Goal: Information Seeking & Learning: Learn about a topic

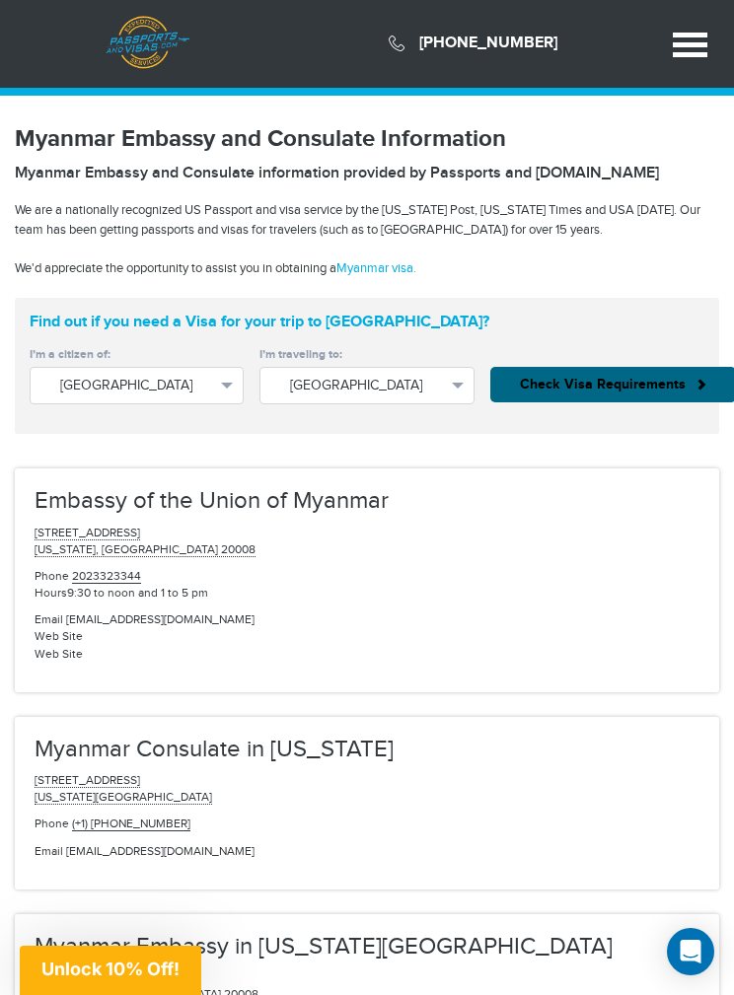
click at [129, 391] on span "United States" at bounding box center [136, 386] width 153 height 20
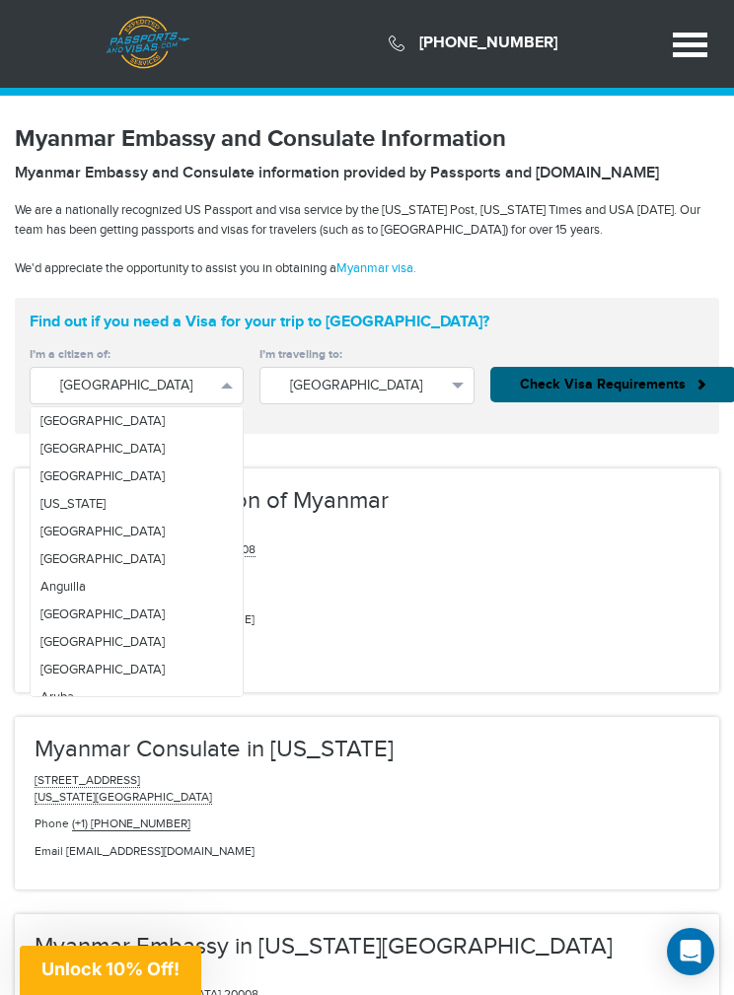
scroll to position [6534, 0]
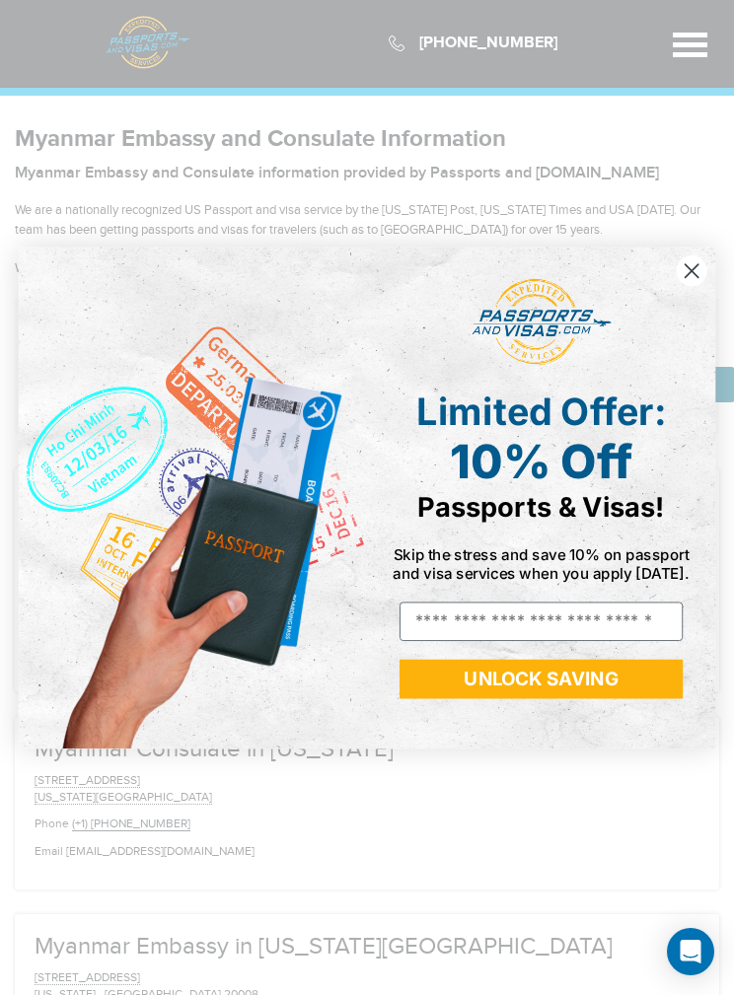
click at [693, 270] on circle "Close dialog" at bounding box center [691, 270] width 31 height 31
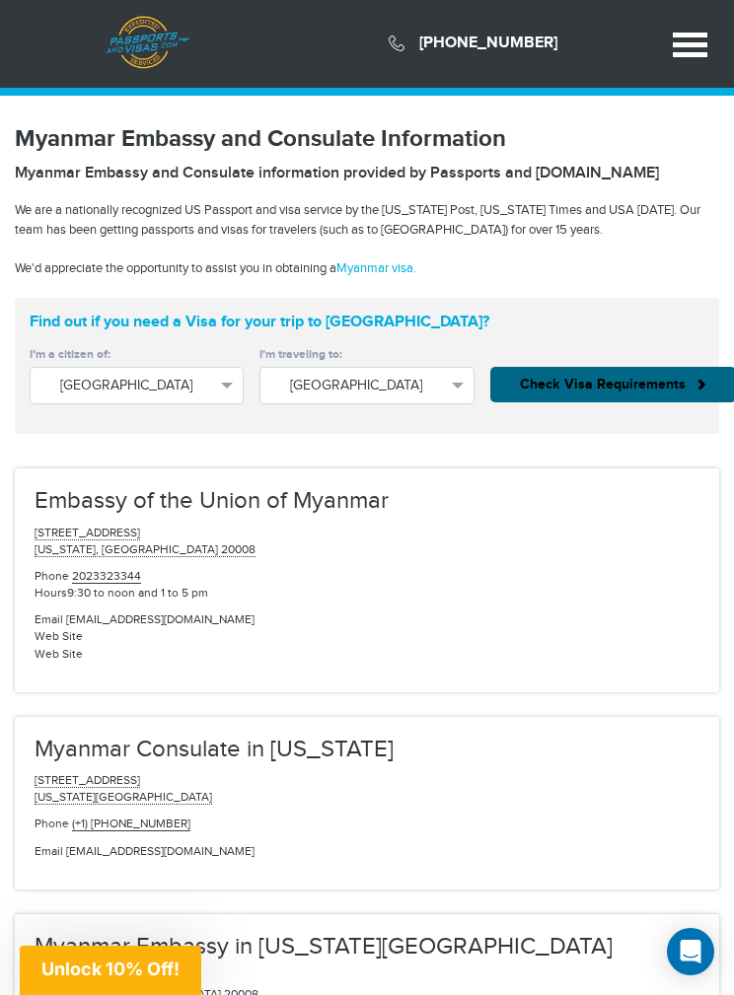
click at [79, 377] on span "United States" at bounding box center [136, 386] width 153 height 20
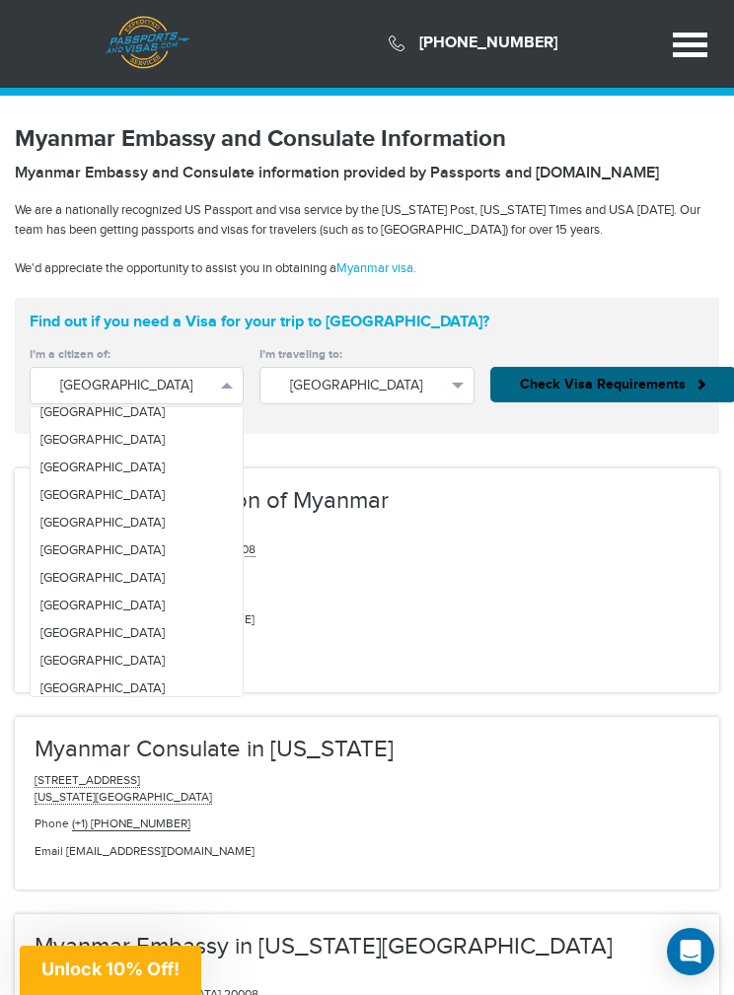
scroll to position [4125, 0]
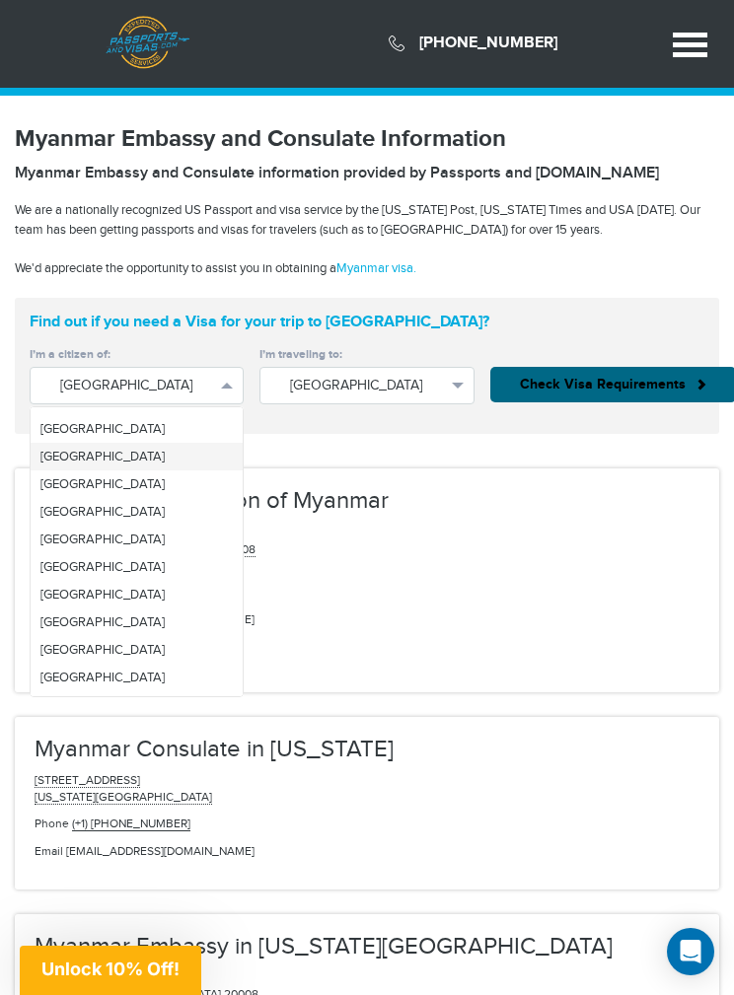
click at [47, 453] on span "[GEOGRAPHIC_DATA]" at bounding box center [102, 457] width 124 height 16
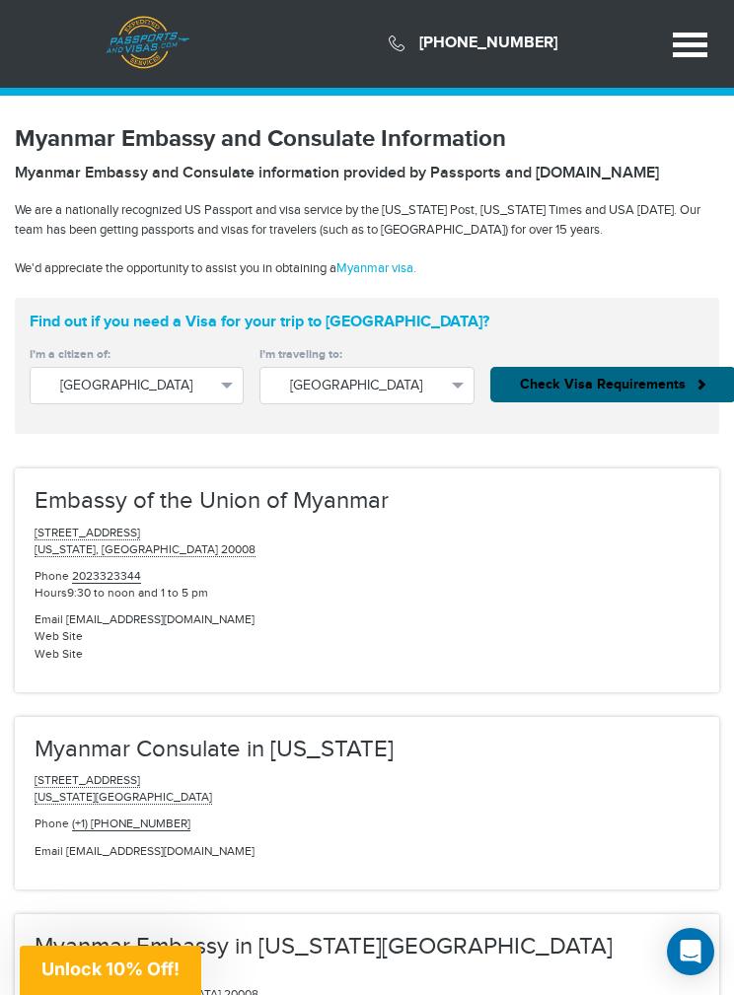
click at [618, 386] on button "Check Visa Requirements" at bounding box center [613, 385] width 246 height 36
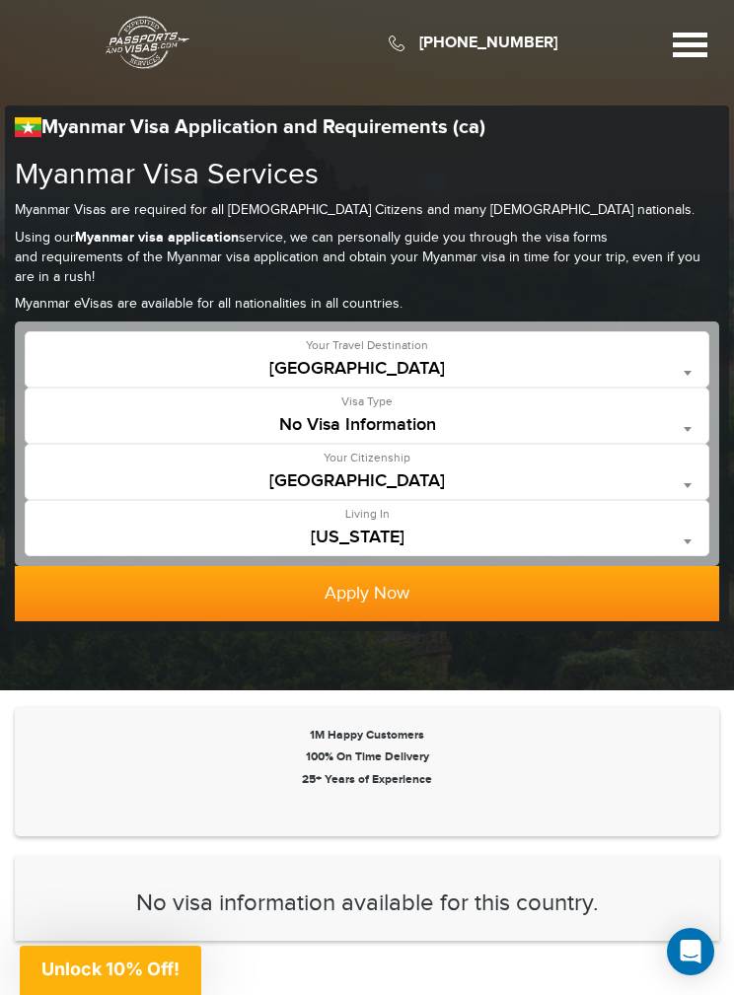
click at [536, 415] on span "No Visa Information" at bounding box center [367, 425] width 663 height 20
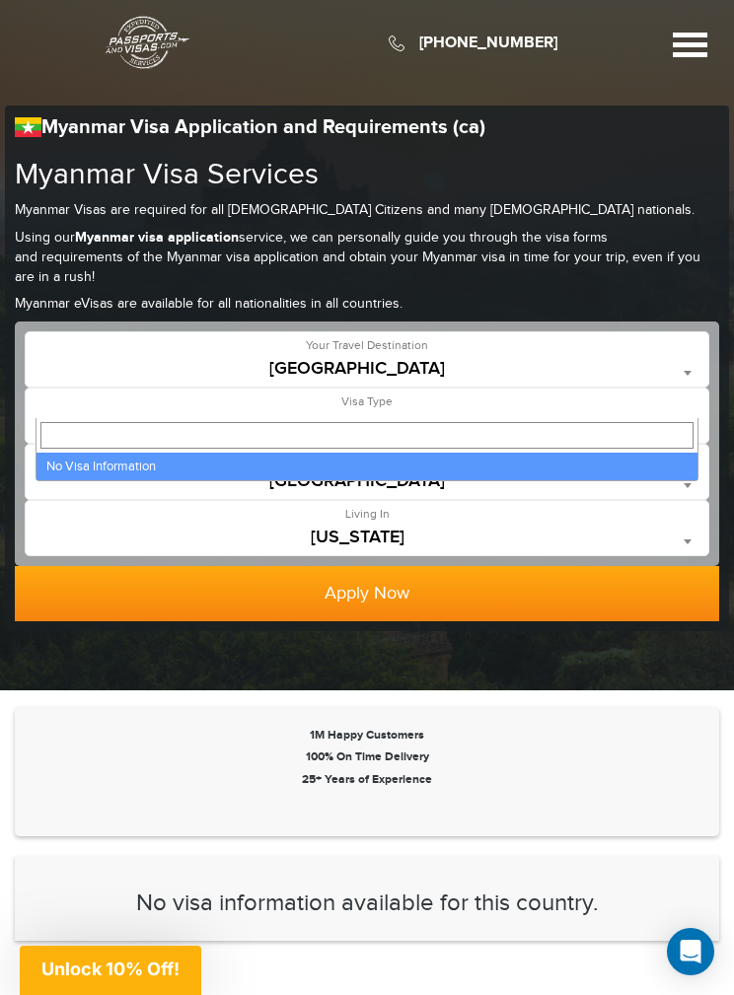
click at [582, 581] on button "Apply Now" at bounding box center [367, 593] width 704 height 55
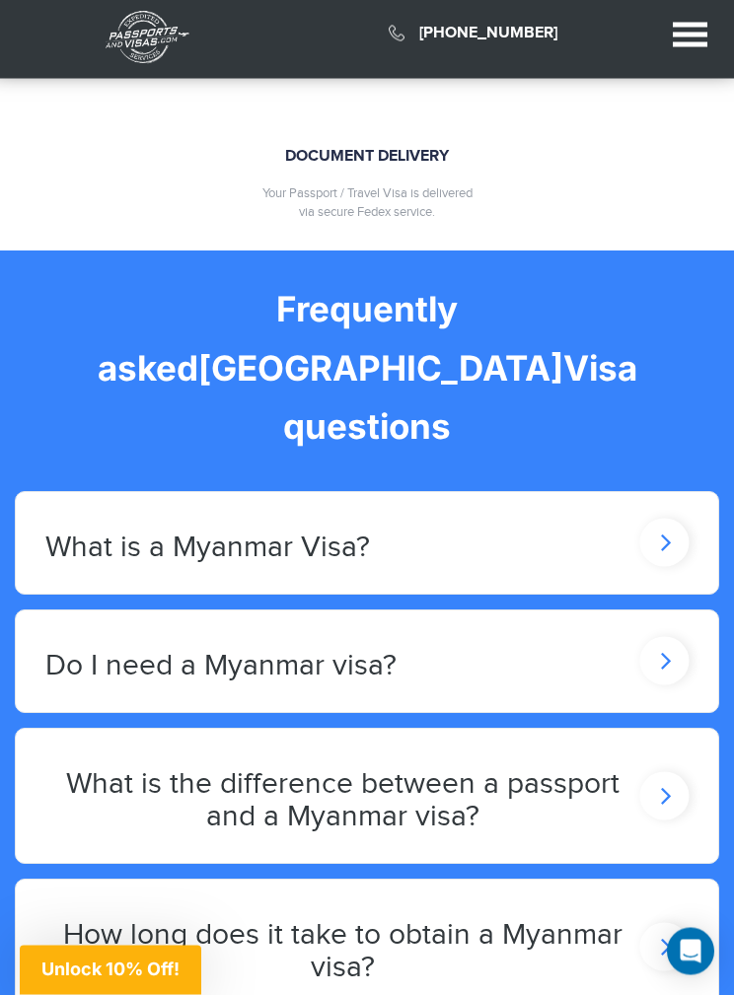
scroll to position [2580, 0]
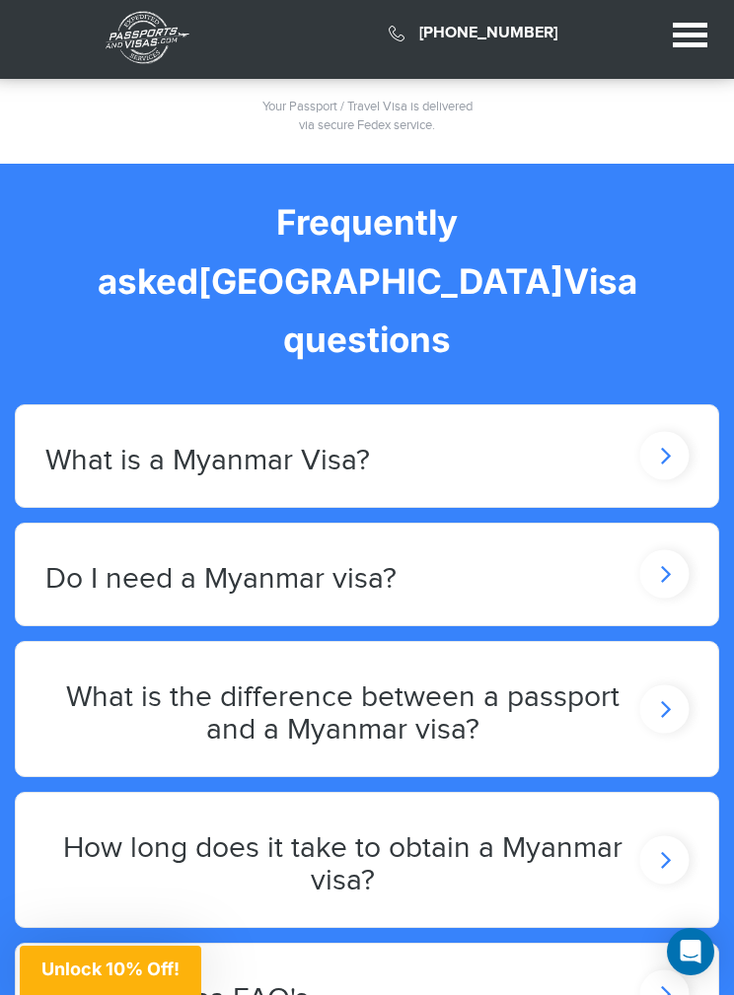
click at [558, 524] on div "Do I need a Myanmar visa?" at bounding box center [367, 575] width 702 height 102
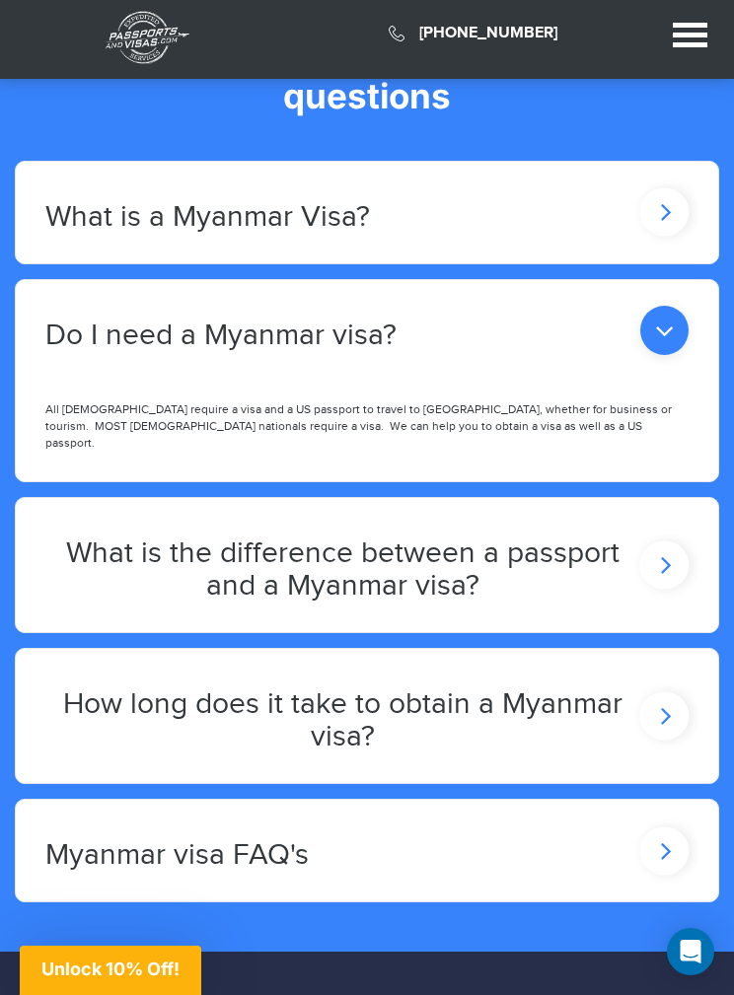
scroll to position [2756, 0]
